Goal: Information Seeking & Learning: Find specific fact

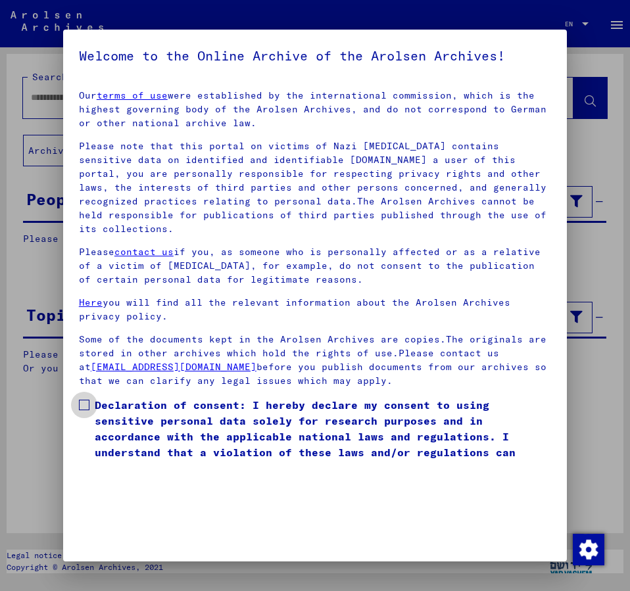
click at [84, 400] on span at bounding box center [84, 405] width 11 height 11
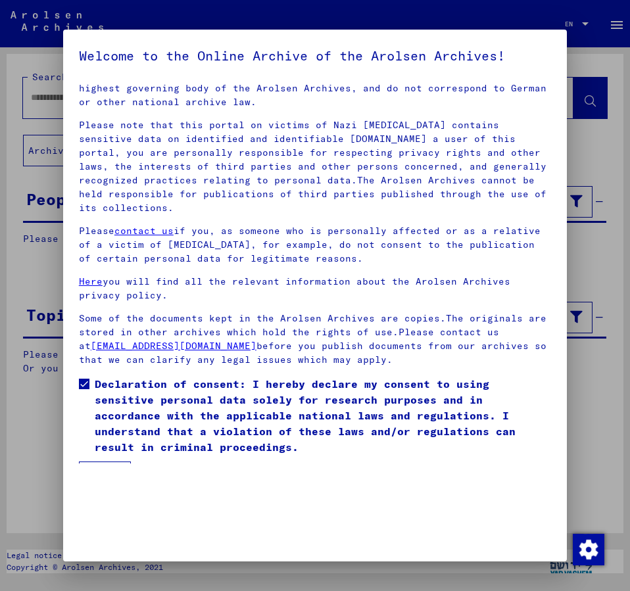
scroll to position [37, 0]
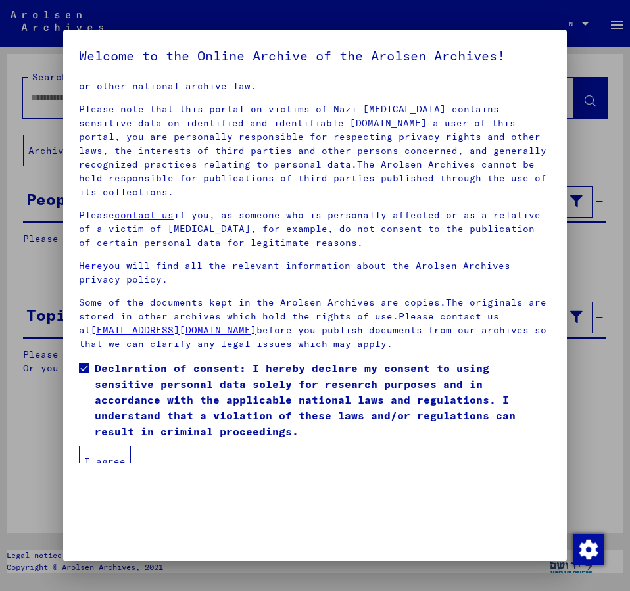
click at [114, 449] on button "I agree" at bounding box center [105, 462] width 52 height 32
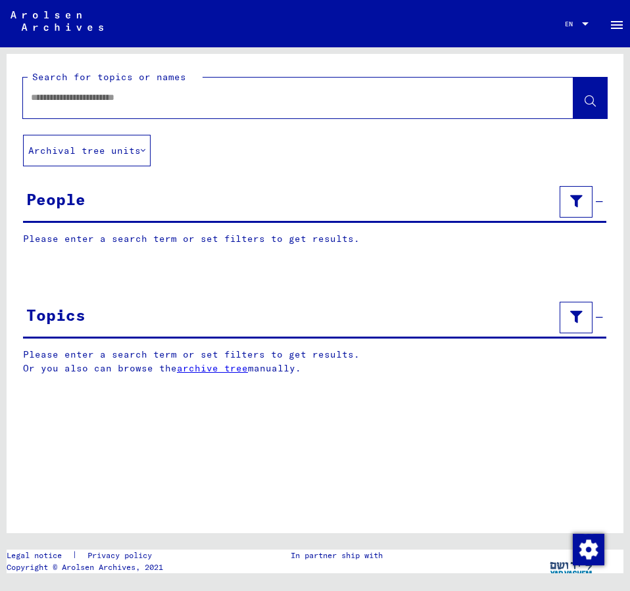
click at [82, 101] on input "text" at bounding box center [286, 98] width 511 height 14
type input "**********"
click at [589, 95] on span at bounding box center [590, 100] width 11 height 14
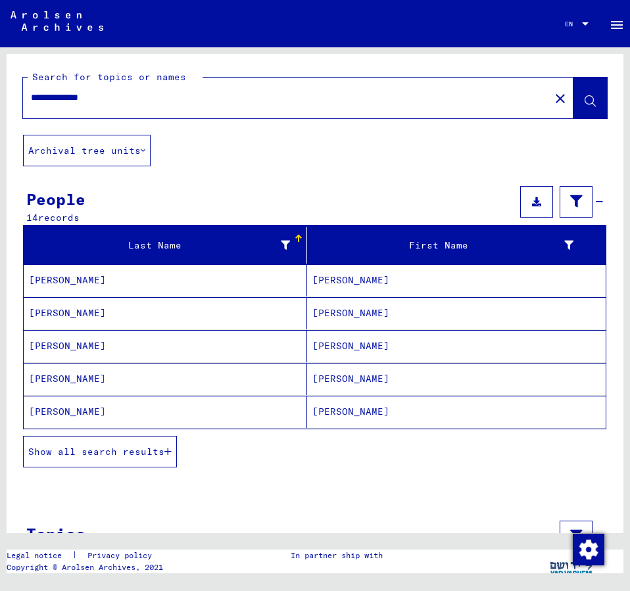
click at [349, 378] on mat-cell "[PERSON_NAME]" at bounding box center [456, 379] width 299 height 32
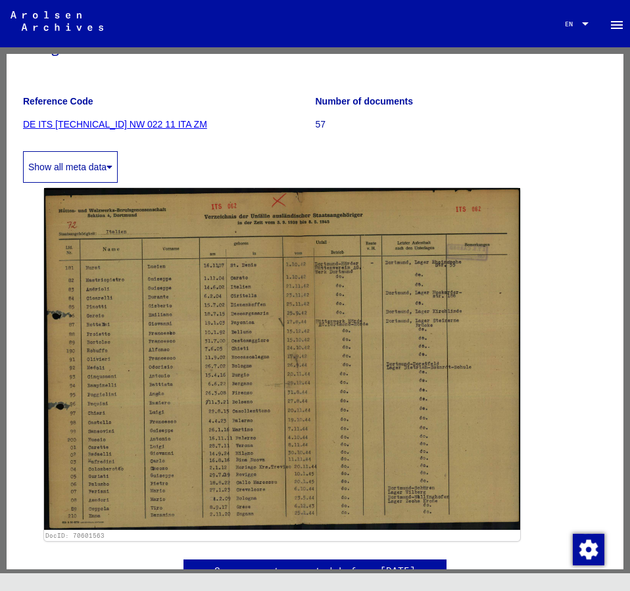
scroll to position [142, 0]
